Goal: Task Accomplishment & Management: Manage account settings

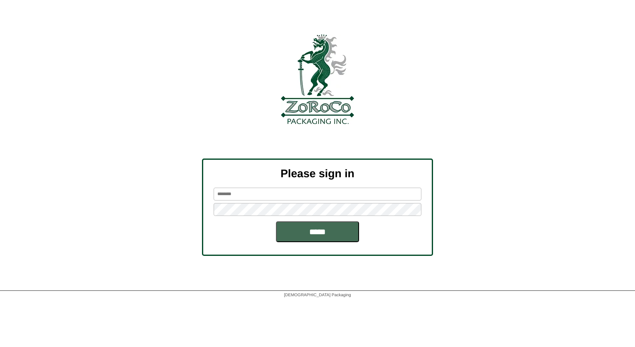
type input "*******"
click at [326, 223] on input "*****" at bounding box center [317, 231] width 83 height 21
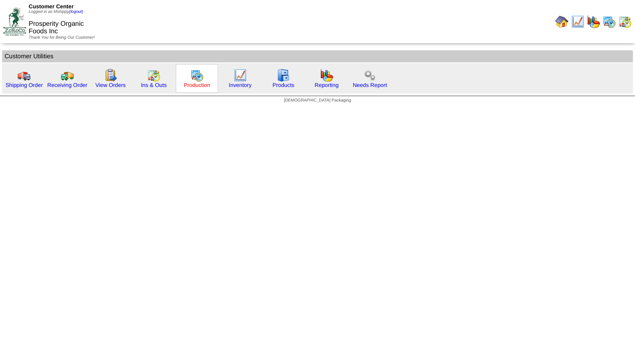
click at [187, 86] on link "Production" at bounding box center [197, 85] width 27 height 6
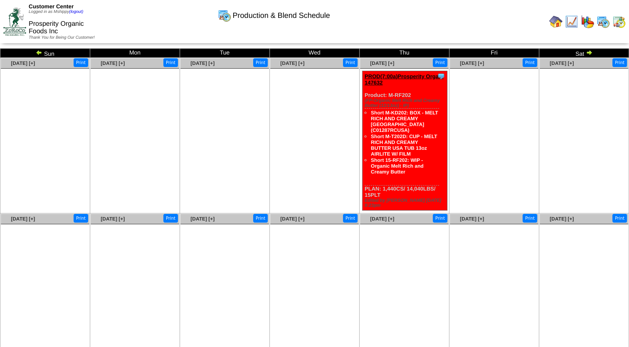
click at [35, 54] on td "Sun" at bounding box center [45, 53] width 90 height 9
click at [36, 53] on img at bounding box center [39, 52] width 7 height 7
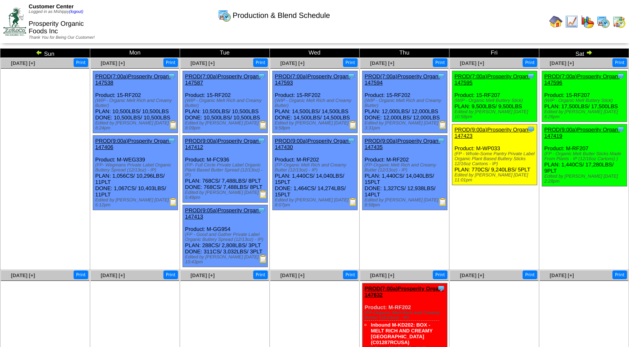
click at [619, 22] on img at bounding box center [618, 21] width 13 height 13
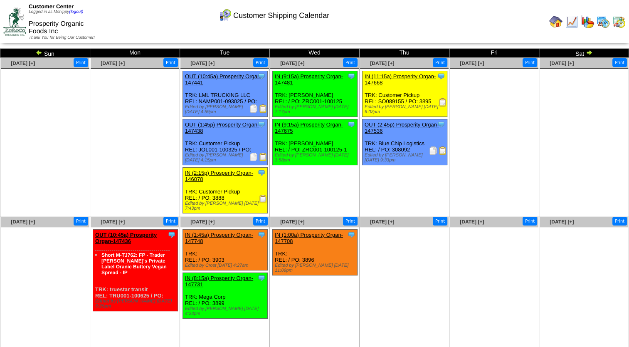
click at [441, 146] on img at bounding box center [442, 150] width 8 height 8
click at [605, 27] on img at bounding box center [602, 21] width 13 height 13
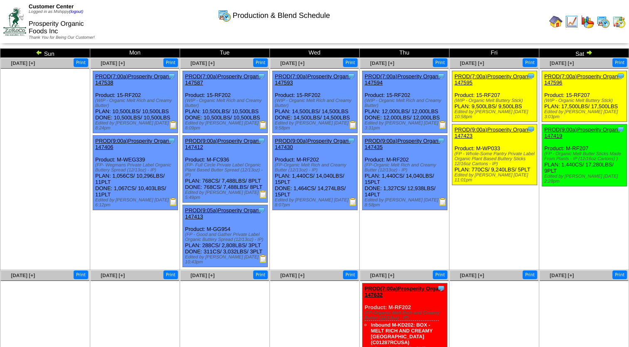
click at [556, 24] on img at bounding box center [555, 21] width 13 height 13
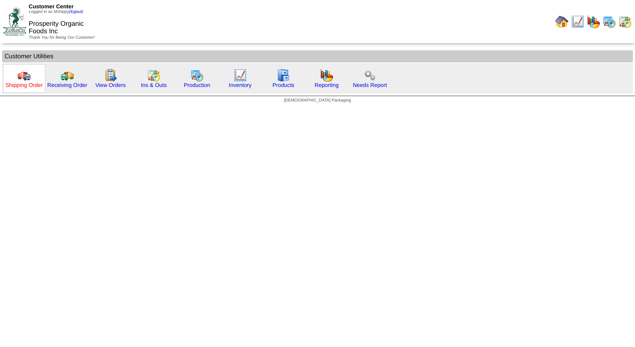
click at [28, 85] on link "Shipping Order" at bounding box center [23, 85] width 37 height 6
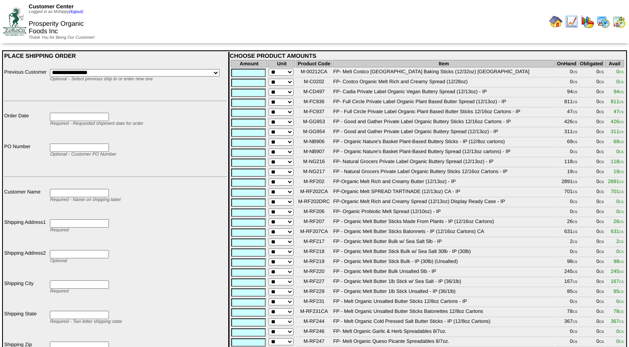
click at [256, 207] on input "text" at bounding box center [248, 202] width 34 height 8
click at [250, 187] on input "text" at bounding box center [248, 182] width 34 height 8
click at [193, 197] on td "Required - Name on shipping label" at bounding box center [137, 203] width 177 height 30
click at [259, 87] on table "Amount Unit Product Code Item OnHand Obligated Avail ** M-00212CA FP- Melt Cost…" at bounding box center [427, 268] width 395 height 418
click at [254, 92] on input "text" at bounding box center [248, 93] width 34 height 8
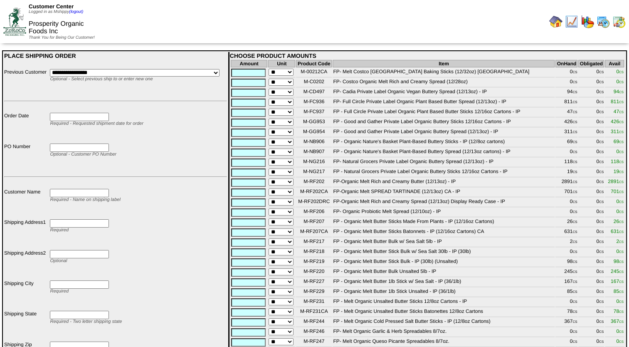
click at [560, 24] on img at bounding box center [555, 21] width 13 height 13
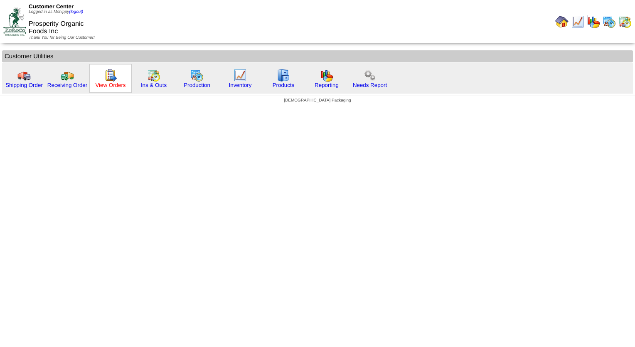
click at [118, 84] on link "View Orders" at bounding box center [110, 85] width 30 height 6
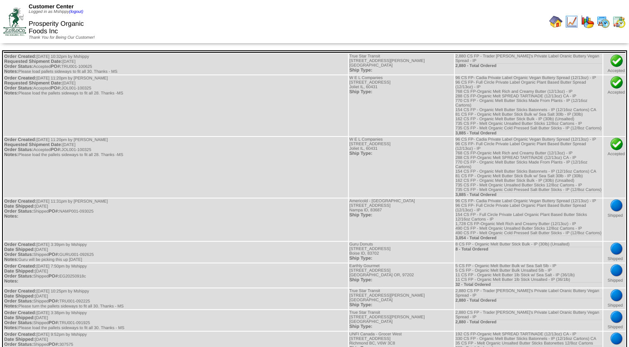
click at [561, 26] on img at bounding box center [555, 21] width 13 height 13
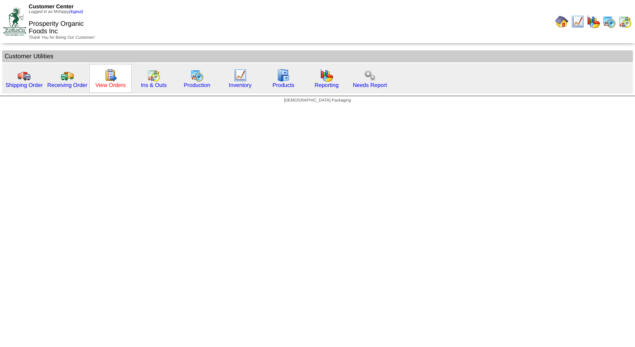
click at [104, 86] on link "View Orders" at bounding box center [110, 85] width 30 height 6
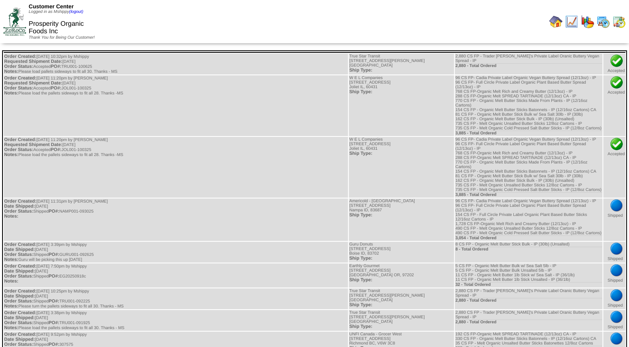
click at [613, 24] on img at bounding box center [618, 21] width 13 height 13
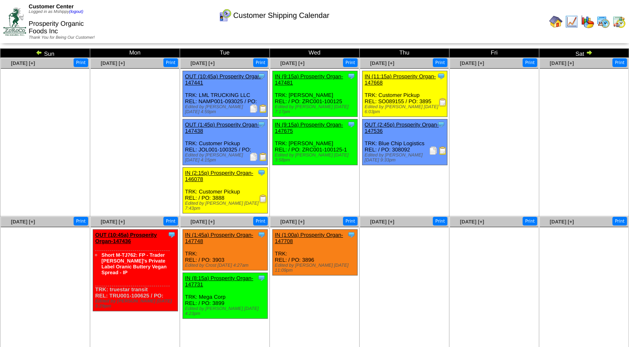
click at [260, 157] on img at bounding box center [263, 157] width 8 height 8
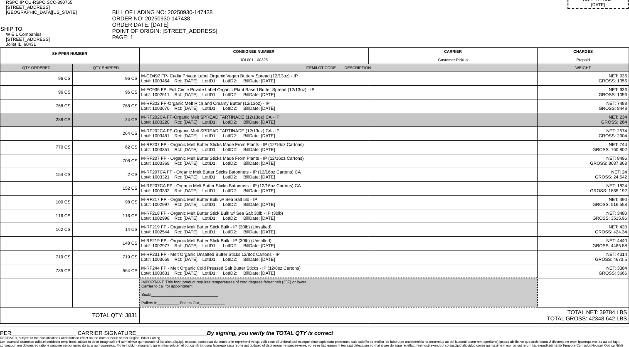
scroll to position [70, 0]
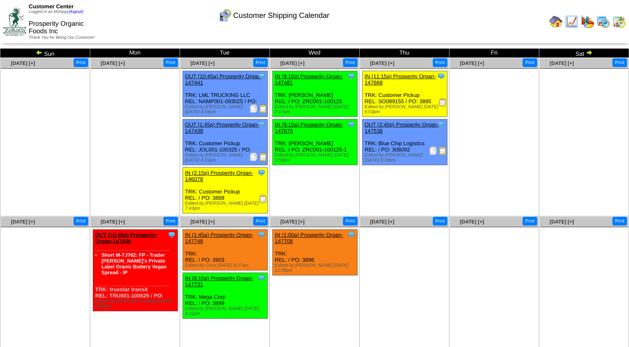
click at [598, 22] on img at bounding box center [602, 21] width 13 height 13
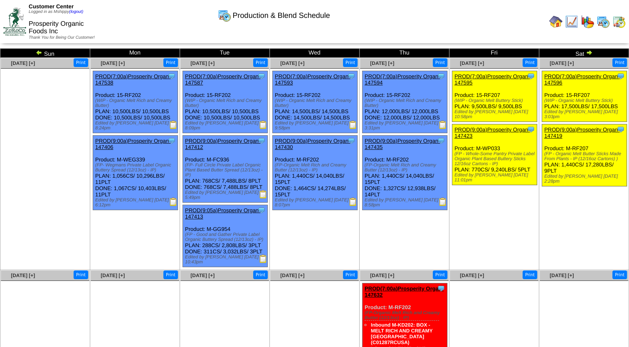
click at [621, 22] on img at bounding box center [618, 21] width 13 height 13
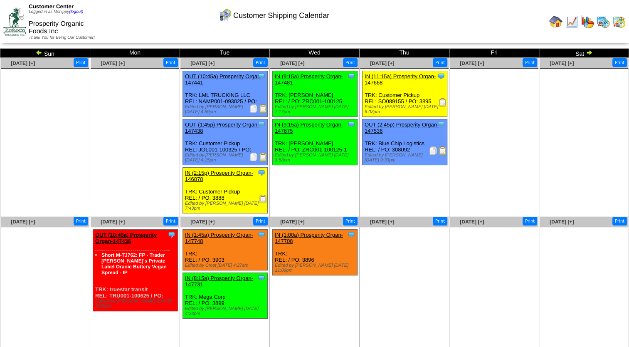
click at [440, 148] on img at bounding box center [442, 150] width 8 height 8
click at [602, 28] on img at bounding box center [602, 21] width 13 height 13
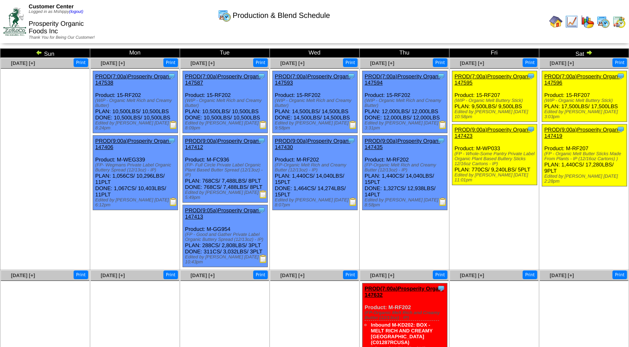
click at [39, 52] on img at bounding box center [39, 52] width 7 height 7
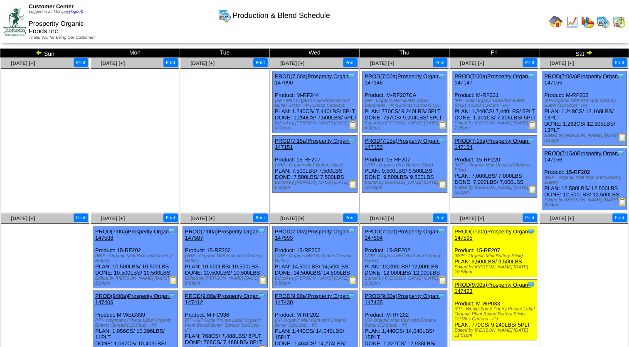
click at [353, 129] on img at bounding box center [353, 125] width 8 height 8
click at [440, 128] on img at bounding box center [442, 125] width 8 height 8
click at [531, 129] on img at bounding box center [532, 125] width 8 height 8
click at [624, 137] on img at bounding box center [622, 137] width 8 height 8
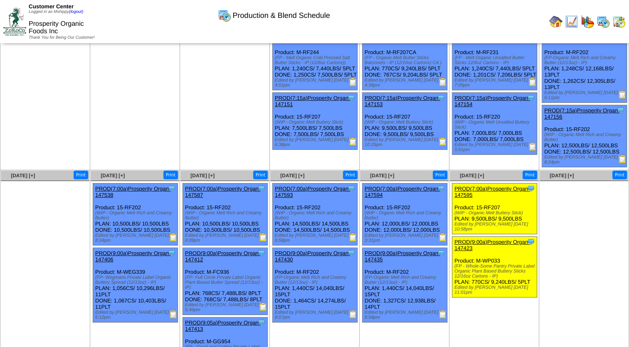
scroll to position [83, 0]
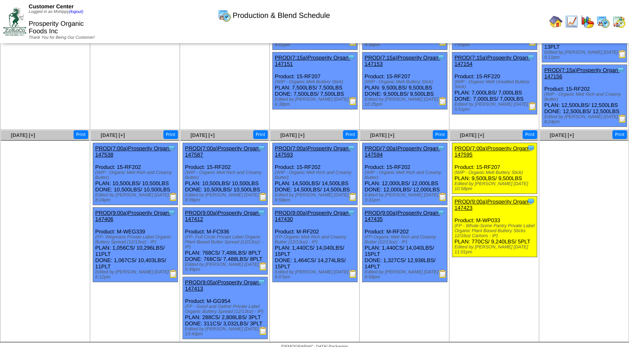
click at [171, 269] on img at bounding box center [173, 273] width 8 height 8
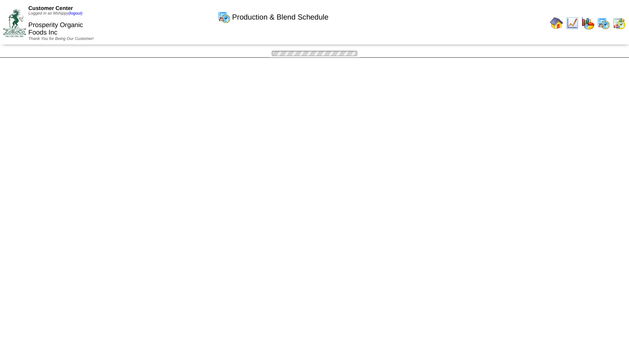
scroll to position [83, 0]
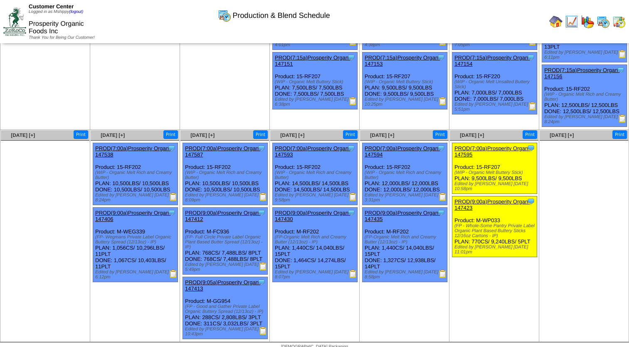
click at [261, 264] on img at bounding box center [263, 266] width 8 height 8
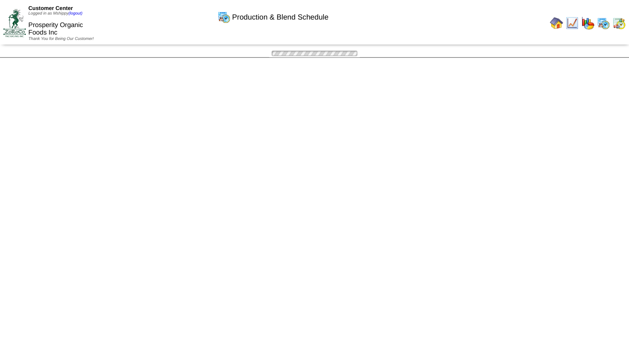
scroll to position [83, 0]
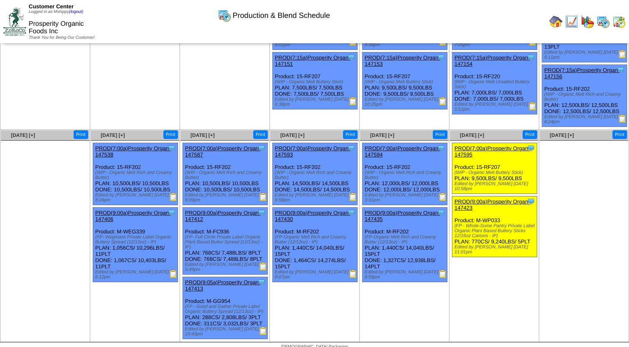
click at [259, 326] on img at bounding box center [263, 330] width 8 height 8
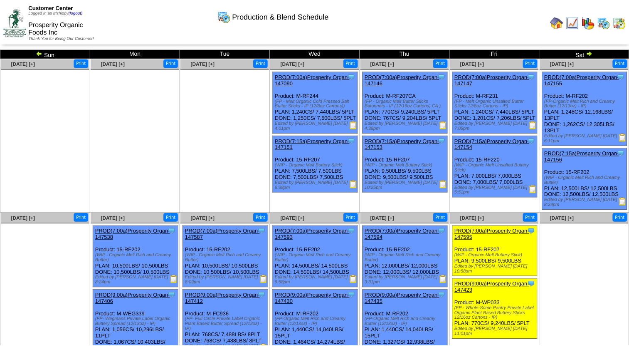
scroll to position [83, 0]
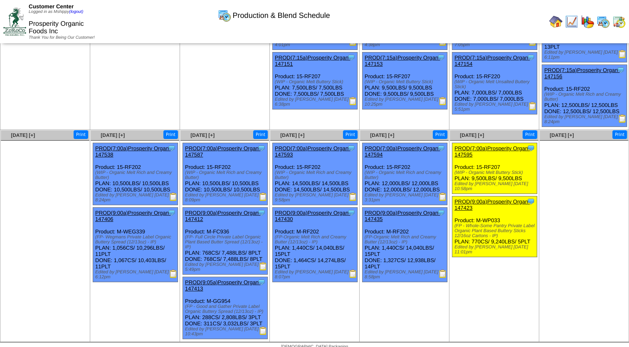
click at [621, 21] on img at bounding box center [618, 21] width 13 height 13
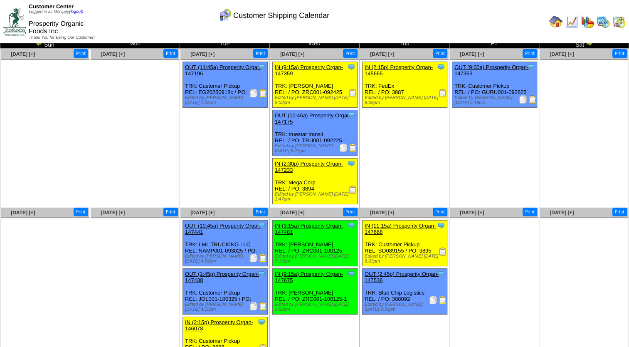
scroll to position [25, 0]
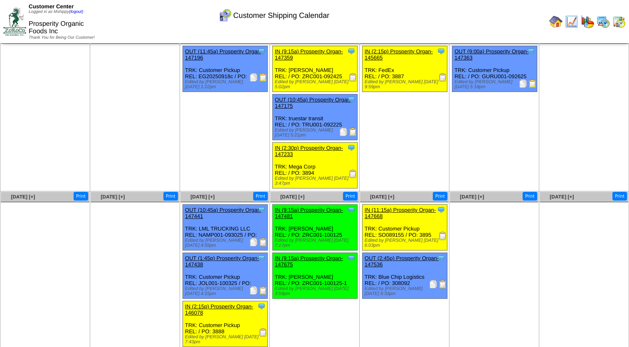
click at [444, 280] on img at bounding box center [442, 284] width 8 height 8
